Goal: Task Accomplishment & Management: Manage account settings

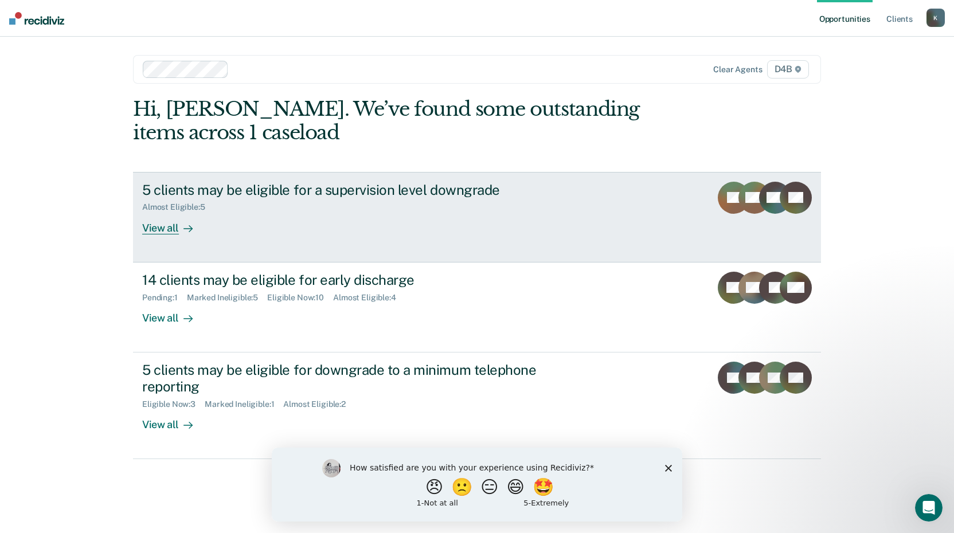
click at [204, 244] on link "5 clients may be eligible for a supervision level downgrade Almost Eligible : 5…" at bounding box center [477, 217] width 688 height 91
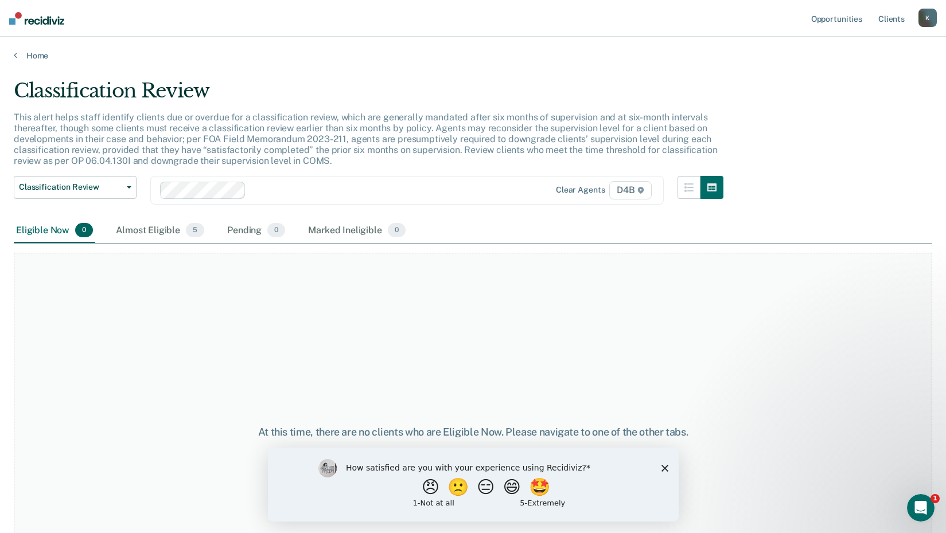
click at [664, 467] on polygon "Close survey" at bounding box center [664, 468] width 7 height 7
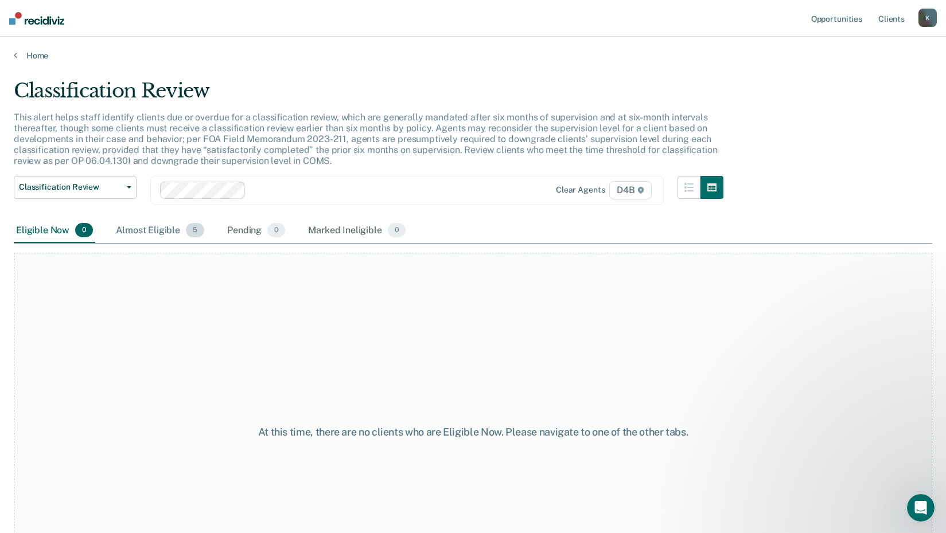
click at [127, 224] on div "Almost Eligible 5" at bounding box center [160, 231] width 93 height 25
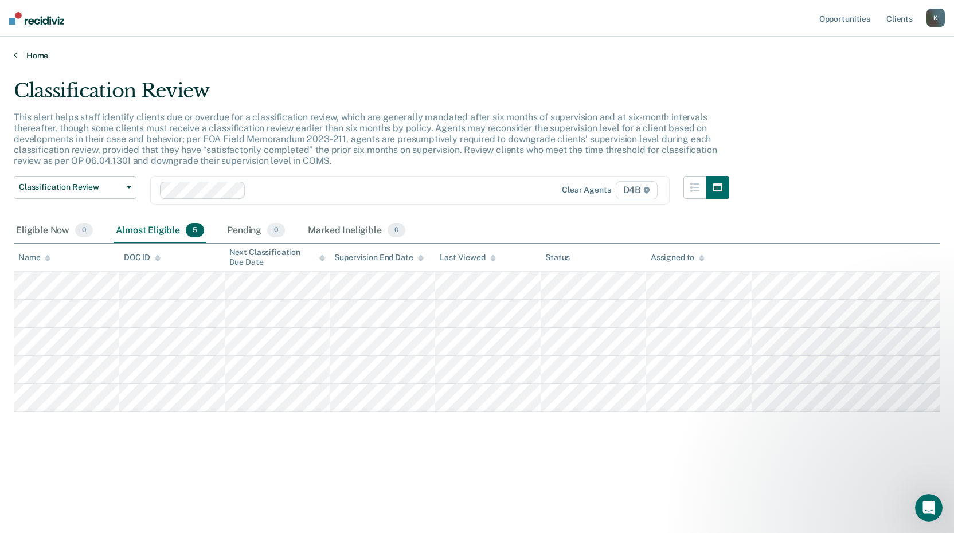
click at [28, 58] on link "Home" at bounding box center [477, 55] width 927 height 10
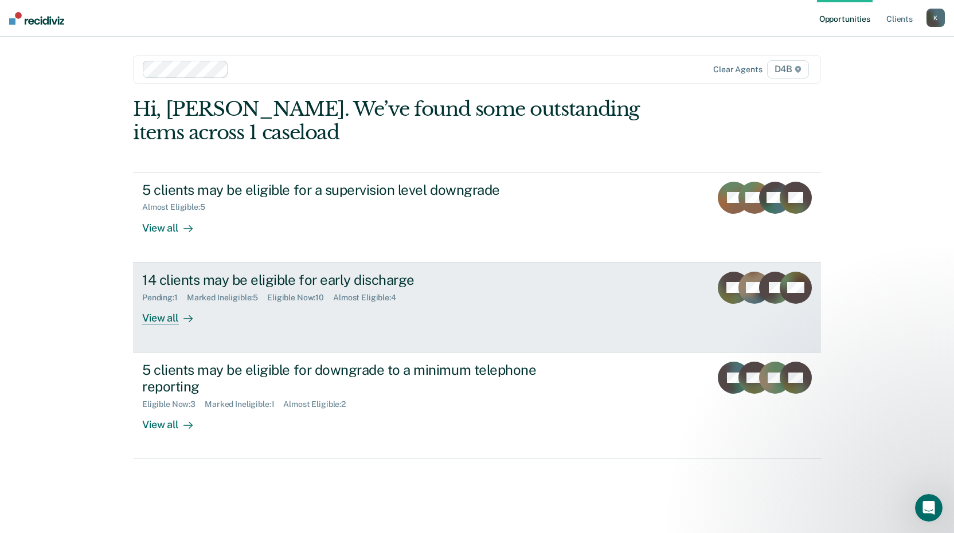
click at [267, 332] on link "14 clients may be eligible for early discharge Pending : 1 Marked Ineligible : …" at bounding box center [477, 308] width 688 height 90
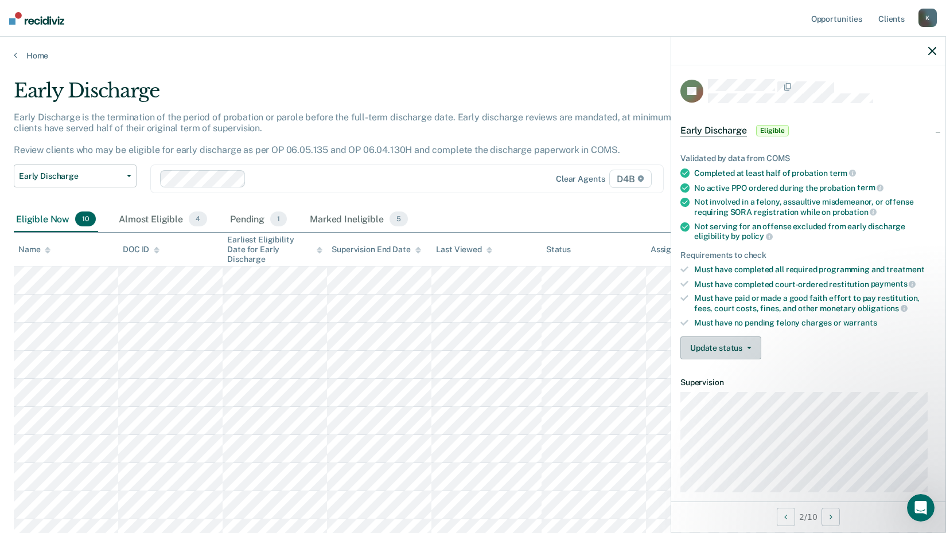
click at [701, 350] on button "Update status" at bounding box center [720, 348] width 81 height 23
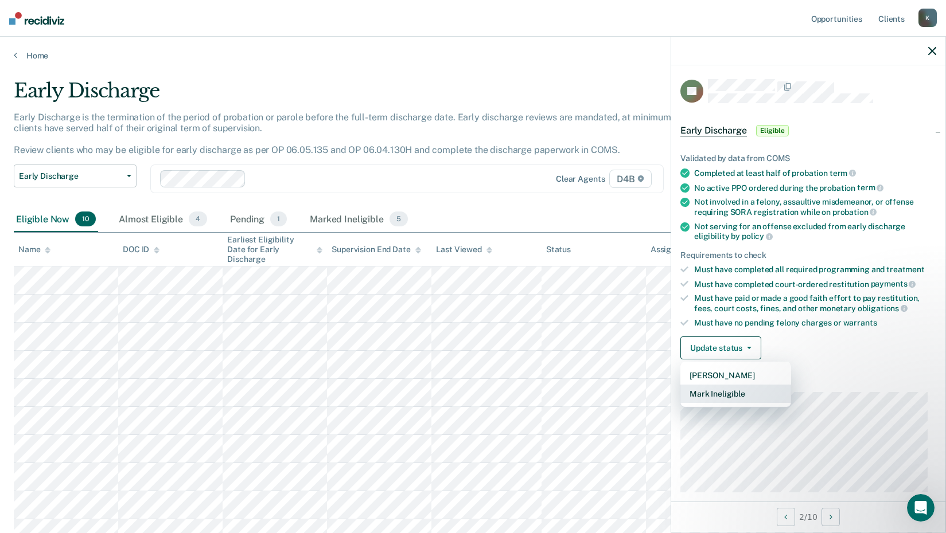
click at [726, 396] on button "Mark Ineligible" at bounding box center [735, 394] width 111 height 18
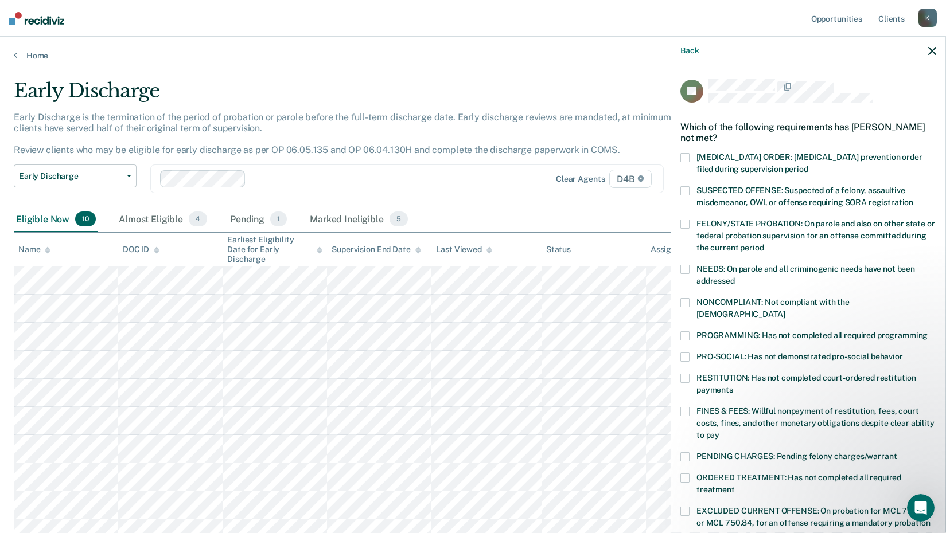
click at [728, 331] on span "PROGRAMMING: Has not completed all required programming" at bounding box center [811, 335] width 231 height 9
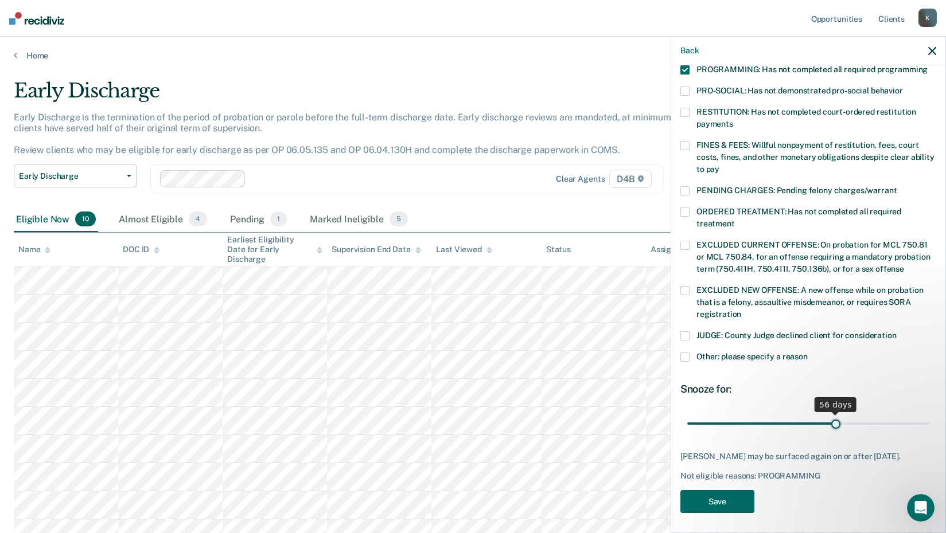
scroll to position [256, 0]
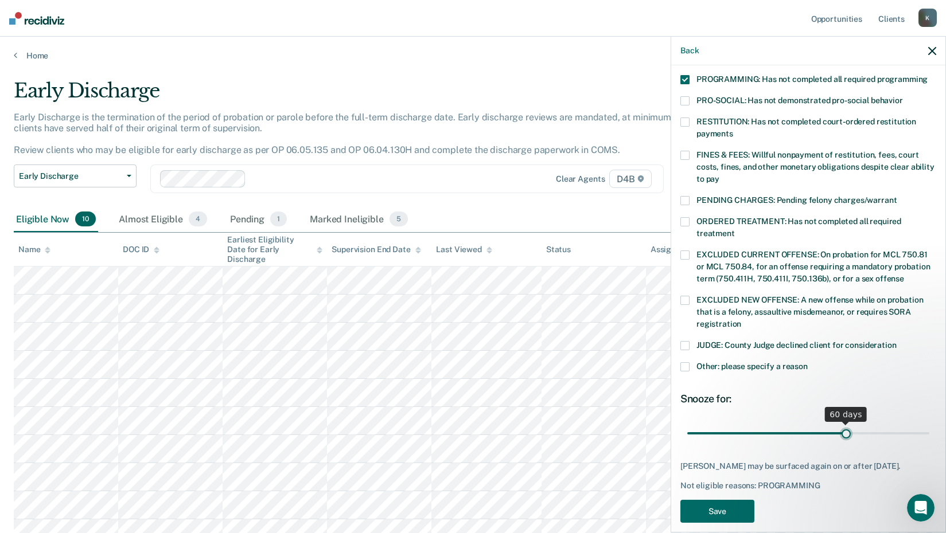
drag, startPoint x: 768, startPoint y: 408, endPoint x: 841, endPoint y: 416, distance: 73.3
type input "60"
click at [841, 423] on input "range" at bounding box center [808, 433] width 242 height 20
click at [728, 500] on button "Save" at bounding box center [717, 512] width 74 height 24
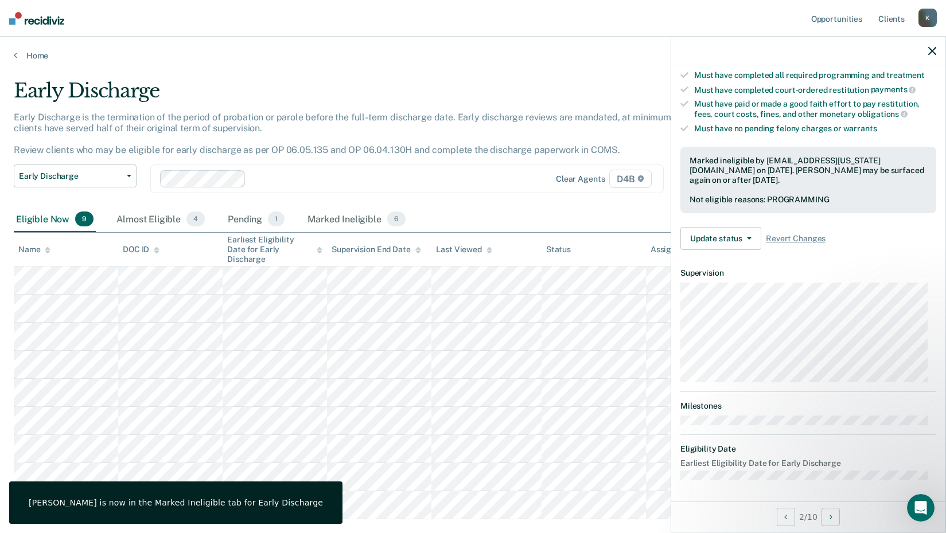
scroll to position [110, 0]
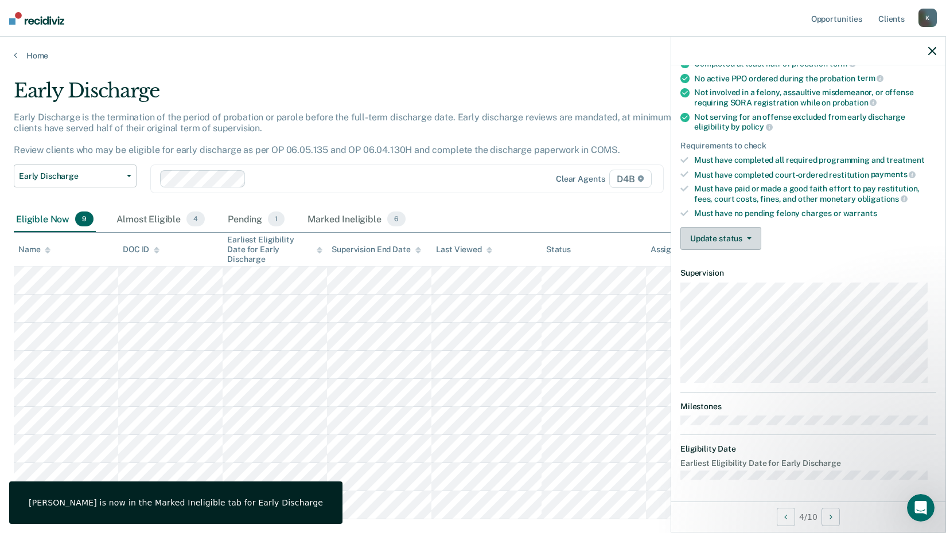
click at [729, 231] on button "Update status" at bounding box center [720, 238] width 81 height 23
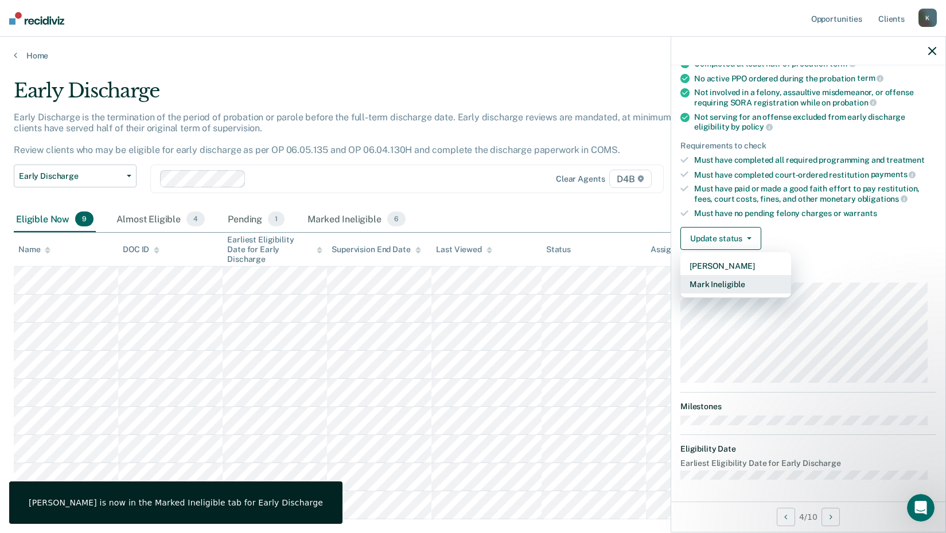
click at [726, 285] on button "Mark Ineligible" at bounding box center [735, 284] width 111 height 18
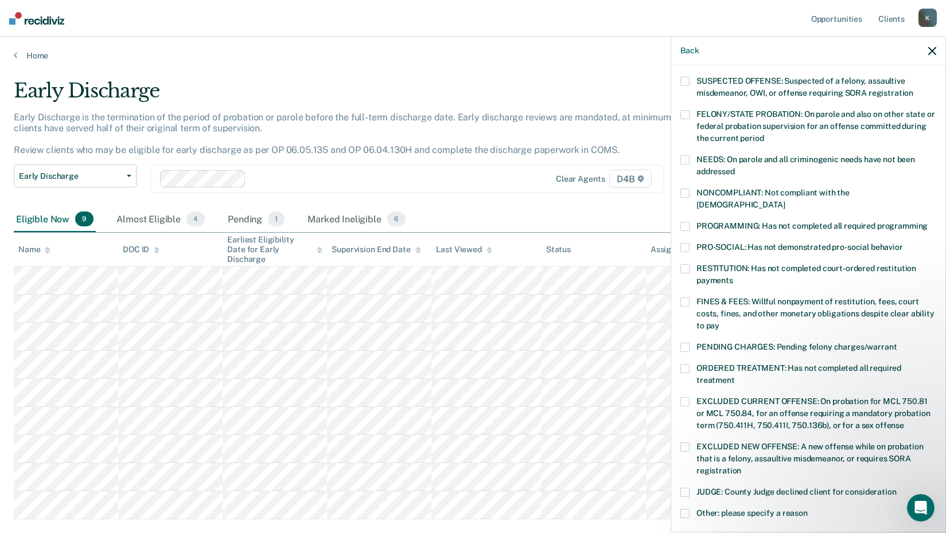
click at [722, 222] on label "PROGRAMMING: Has not completed all required programming" at bounding box center [808, 228] width 256 height 12
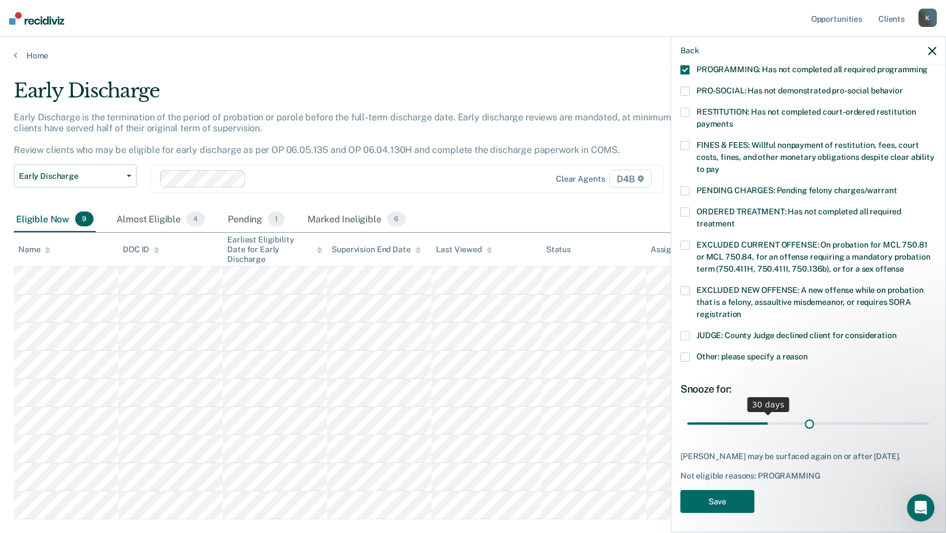
scroll to position [256, 0]
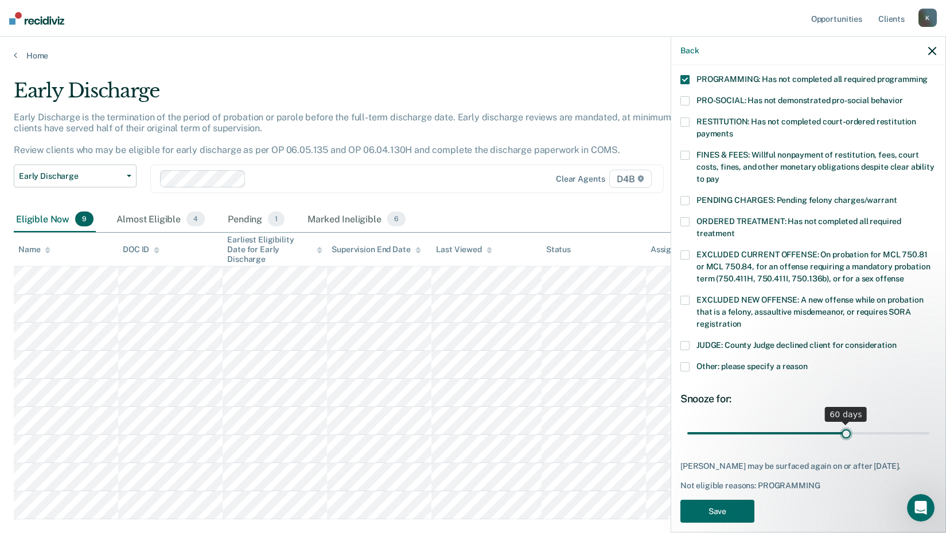
drag, startPoint x: 766, startPoint y: 411, endPoint x: 840, endPoint y: 421, distance: 74.7
type input "60"
click at [840, 423] on input "range" at bounding box center [808, 433] width 242 height 20
click at [704, 500] on button "Save" at bounding box center [717, 512] width 74 height 24
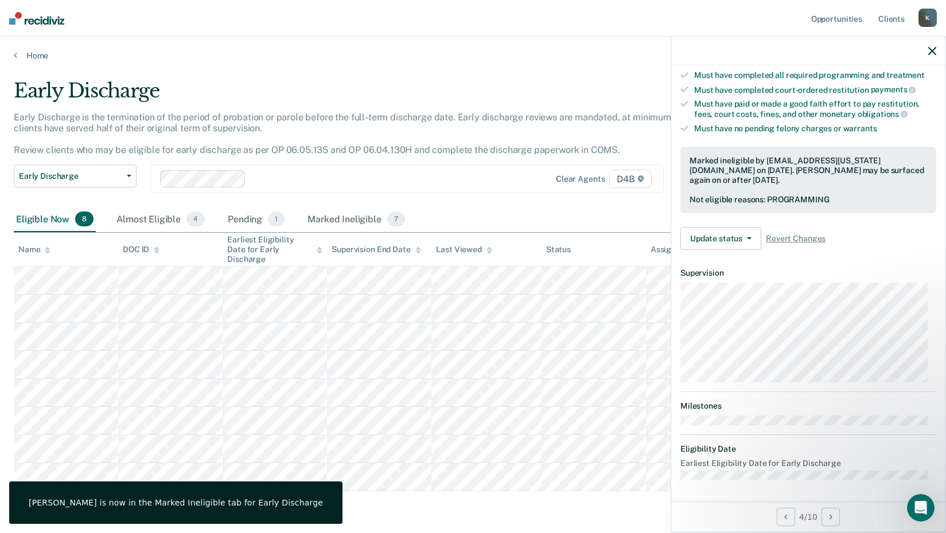
scroll to position [110, 0]
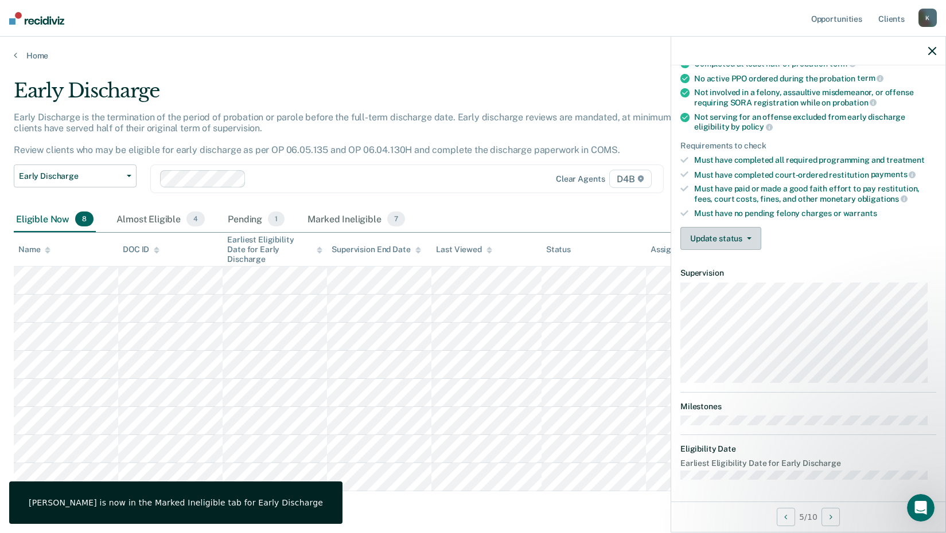
click at [713, 241] on button "Update status" at bounding box center [720, 238] width 81 height 23
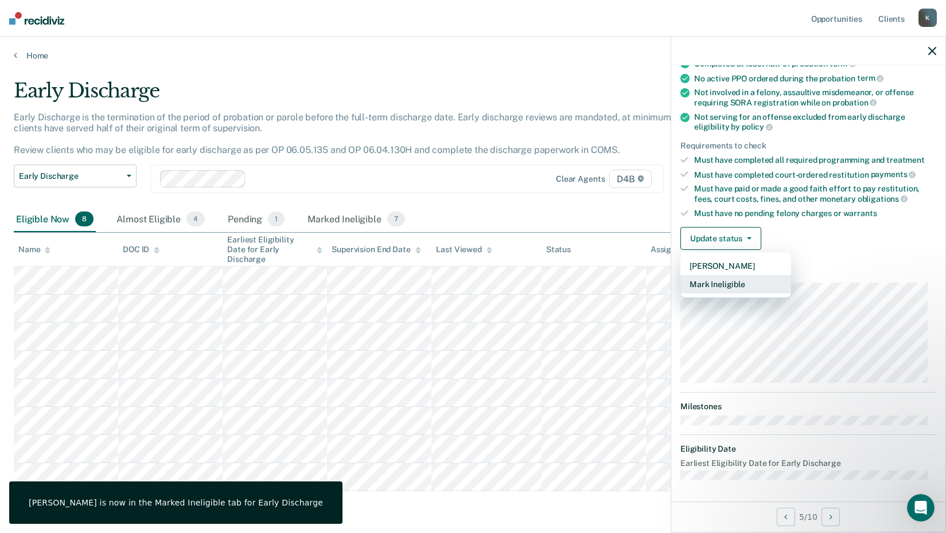
click at [741, 283] on button "Mark Ineligible" at bounding box center [735, 284] width 111 height 18
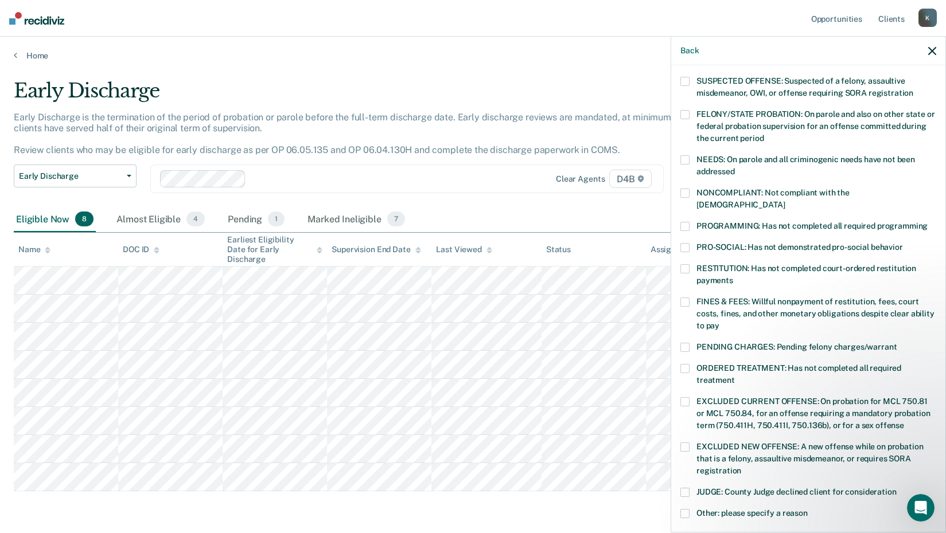
click at [753, 342] on span "PENDING CHARGES: Pending felony charges/warrant" at bounding box center [796, 346] width 200 height 9
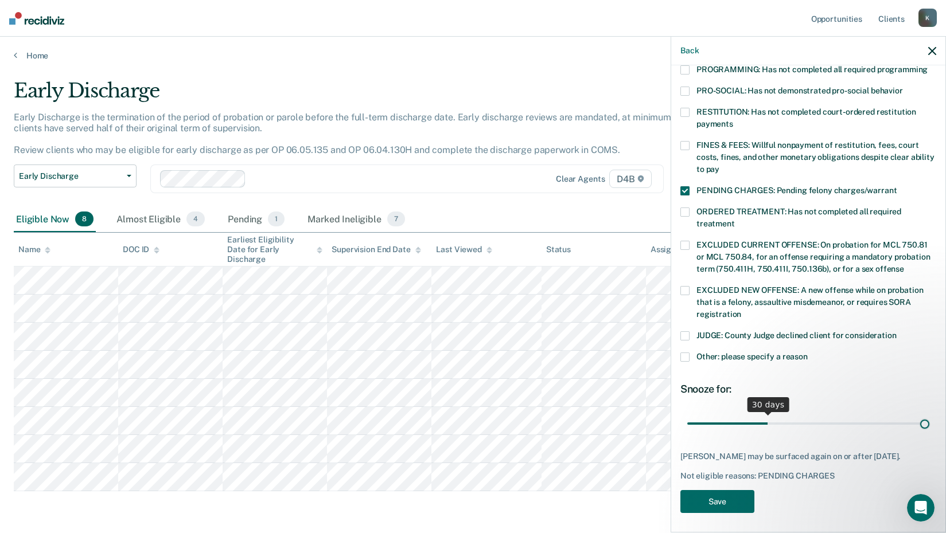
scroll to position [266, 0]
drag, startPoint x: 767, startPoint y: 410, endPoint x: 1051, endPoint y: 411, distance: 284.5
type input "90"
click at [929, 414] on input "range" at bounding box center [808, 424] width 242 height 20
click at [739, 501] on button "Save" at bounding box center [717, 502] width 74 height 24
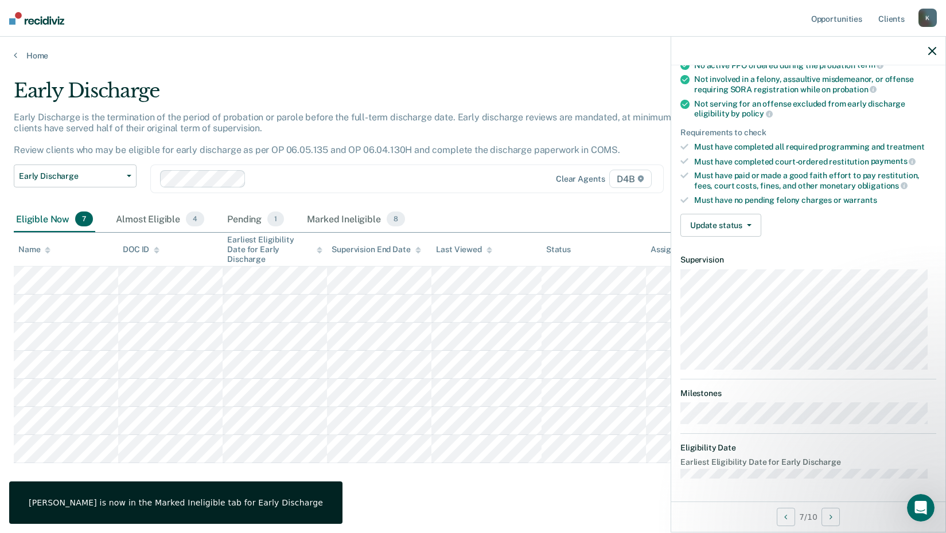
scroll to position [122, 0]
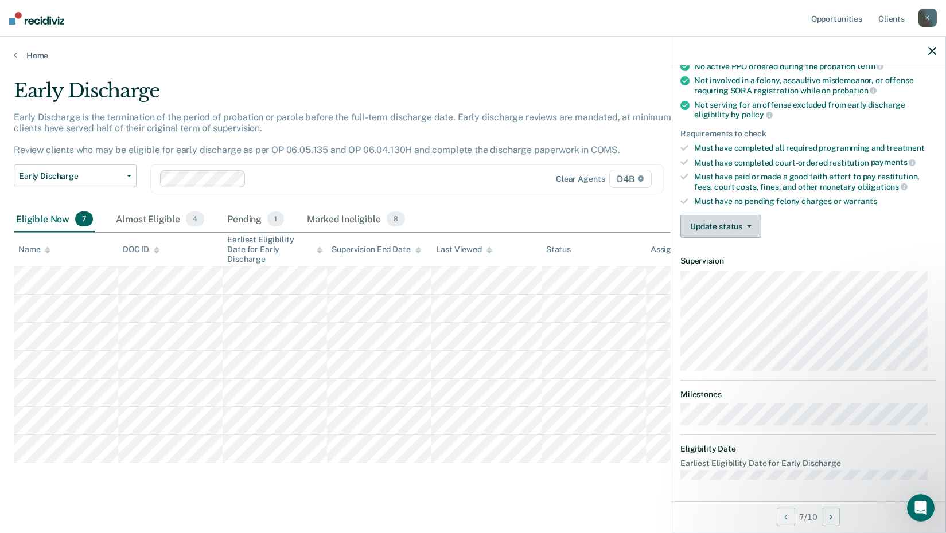
click at [714, 233] on button "Update status" at bounding box center [720, 226] width 81 height 23
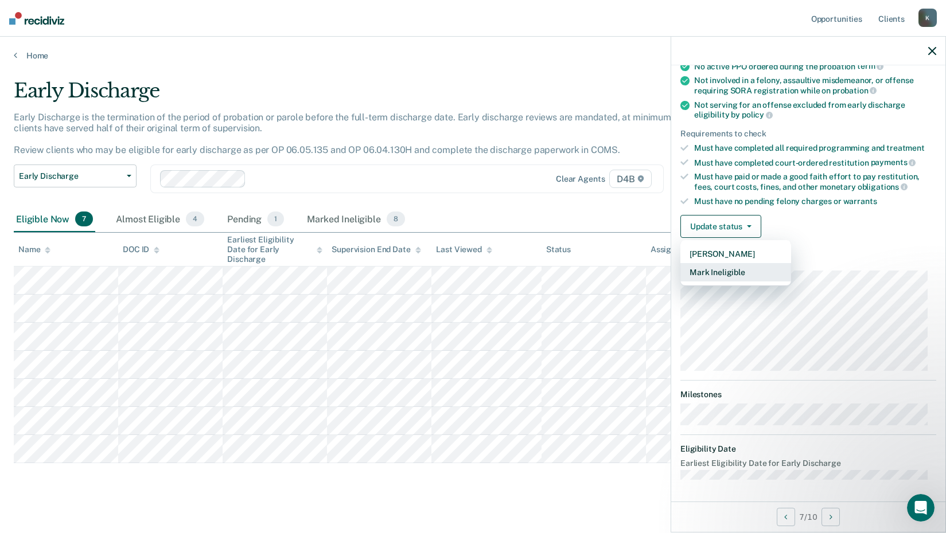
click at [723, 267] on button "Mark Ineligible" at bounding box center [735, 272] width 111 height 18
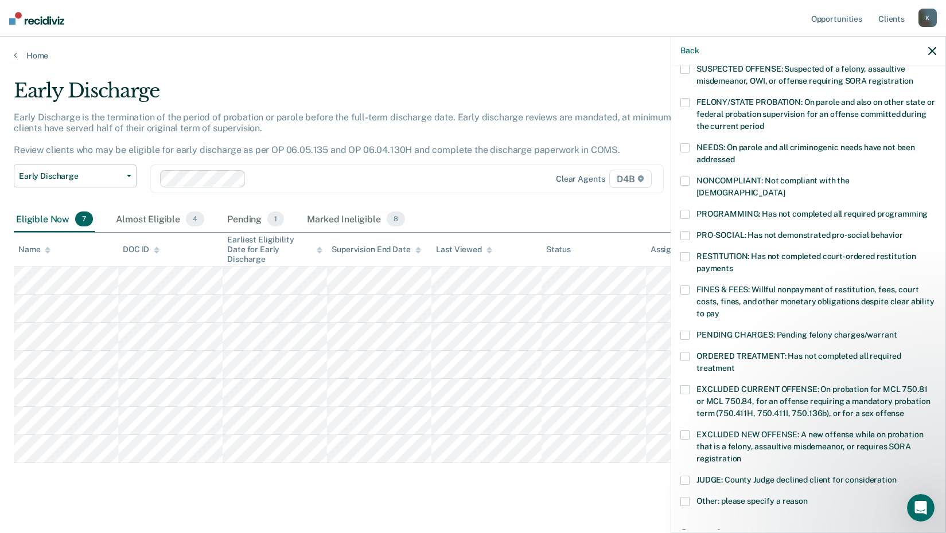
click at [735, 209] on span "PROGRAMMING: Has not completed all required programming" at bounding box center [811, 213] width 231 height 9
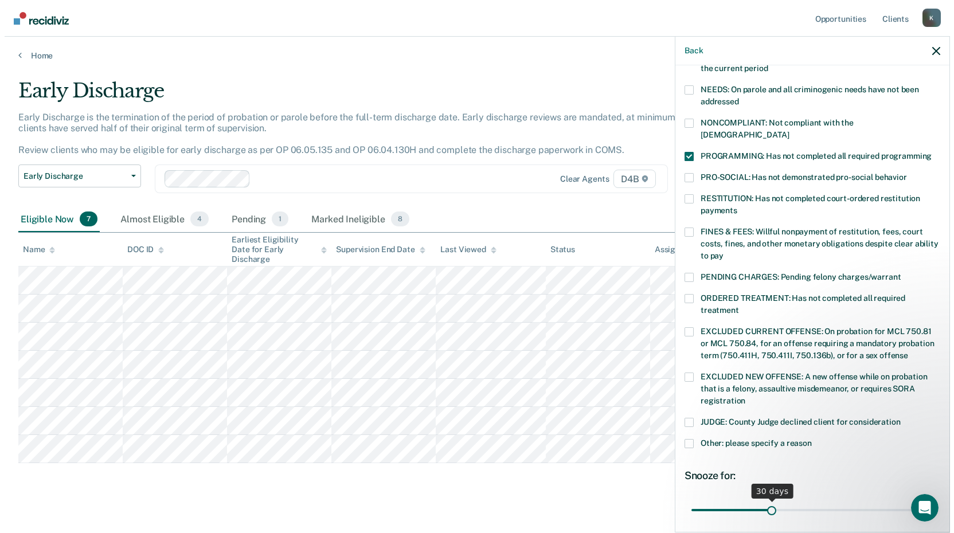
scroll to position [266, 0]
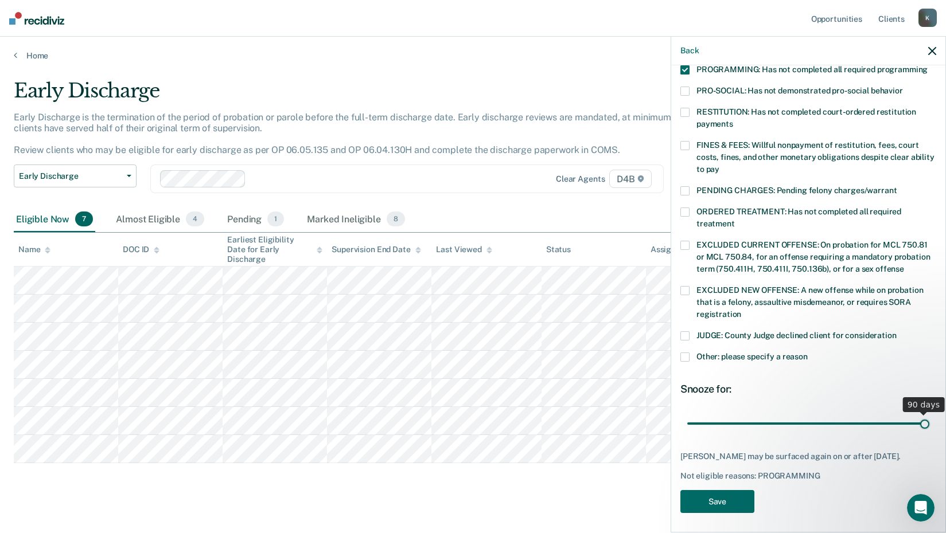
drag, startPoint x: 765, startPoint y: 409, endPoint x: 1003, endPoint y: 399, distance: 238.8
type input "90"
click at [929, 414] on input "range" at bounding box center [808, 424] width 242 height 20
click at [704, 506] on button "Save" at bounding box center [717, 502] width 74 height 24
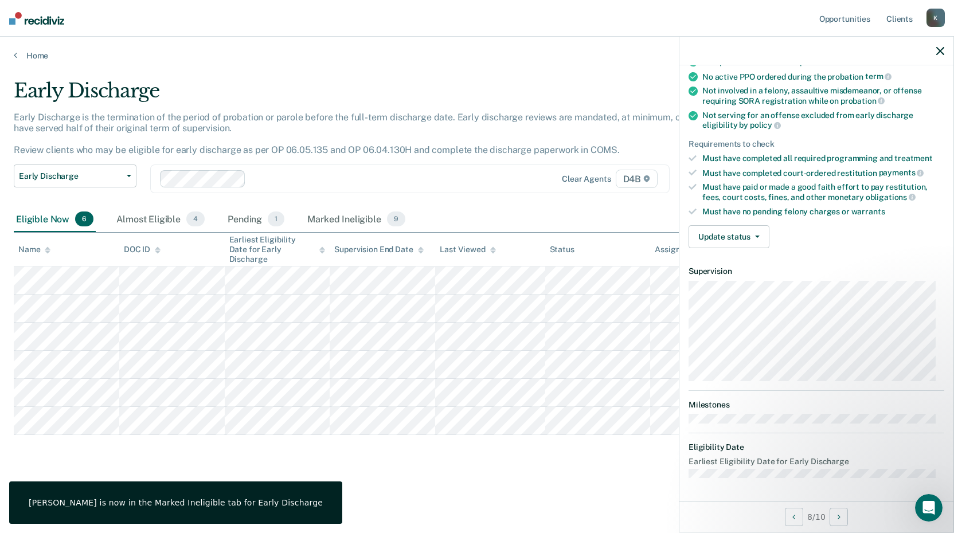
scroll to position [110, 0]
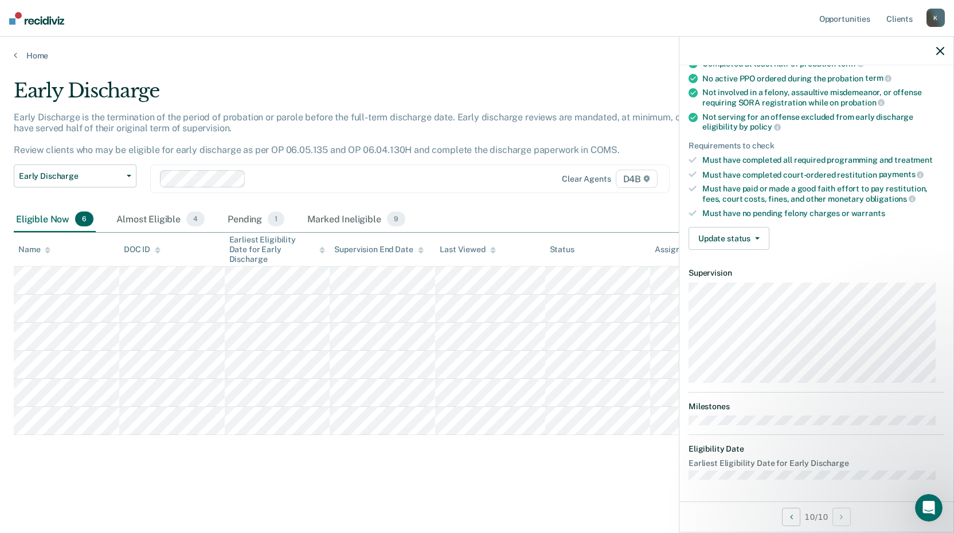
click at [254, 484] on div "Early Discharge Early Discharge is the termination of the period of probation o…" at bounding box center [477, 281] width 927 height 405
click at [225, 487] on main "Early Discharge Early Discharge is the termination of the period of probation o…" at bounding box center [477, 295] width 954 height 469
click at [378, 146] on p "Early Discharge is the termination of the period of probation or parole before …" at bounding box center [370, 134] width 712 height 44
click at [937, 56] on div at bounding box center [817, 51] width 274 height 29
click at [938, 52] on icon "button" at bounding box center [941, 51] width 8 height 8
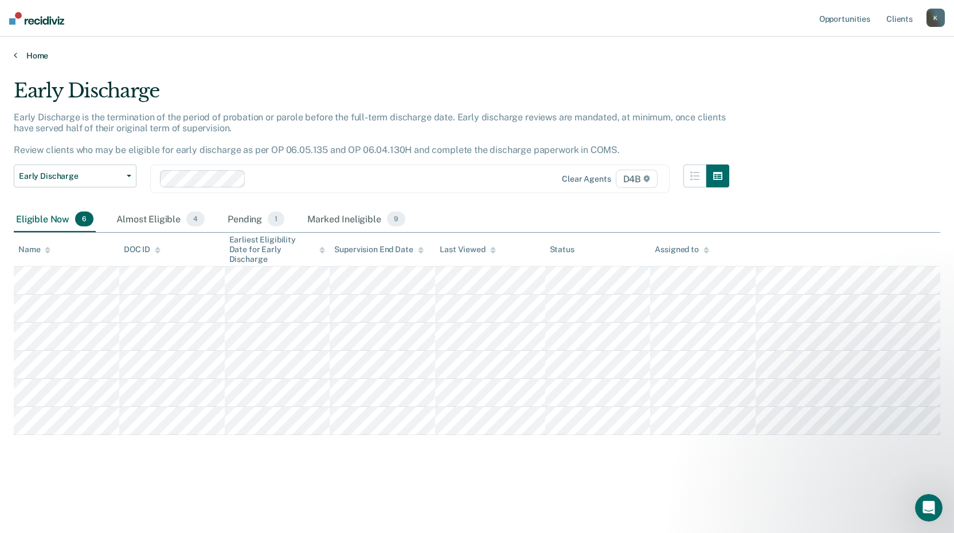
click at [33, 51] on link "Home" at bounding box center [477, 55] width 927 height 10
